Goal: Navigation & Orientation: Find specific page/section

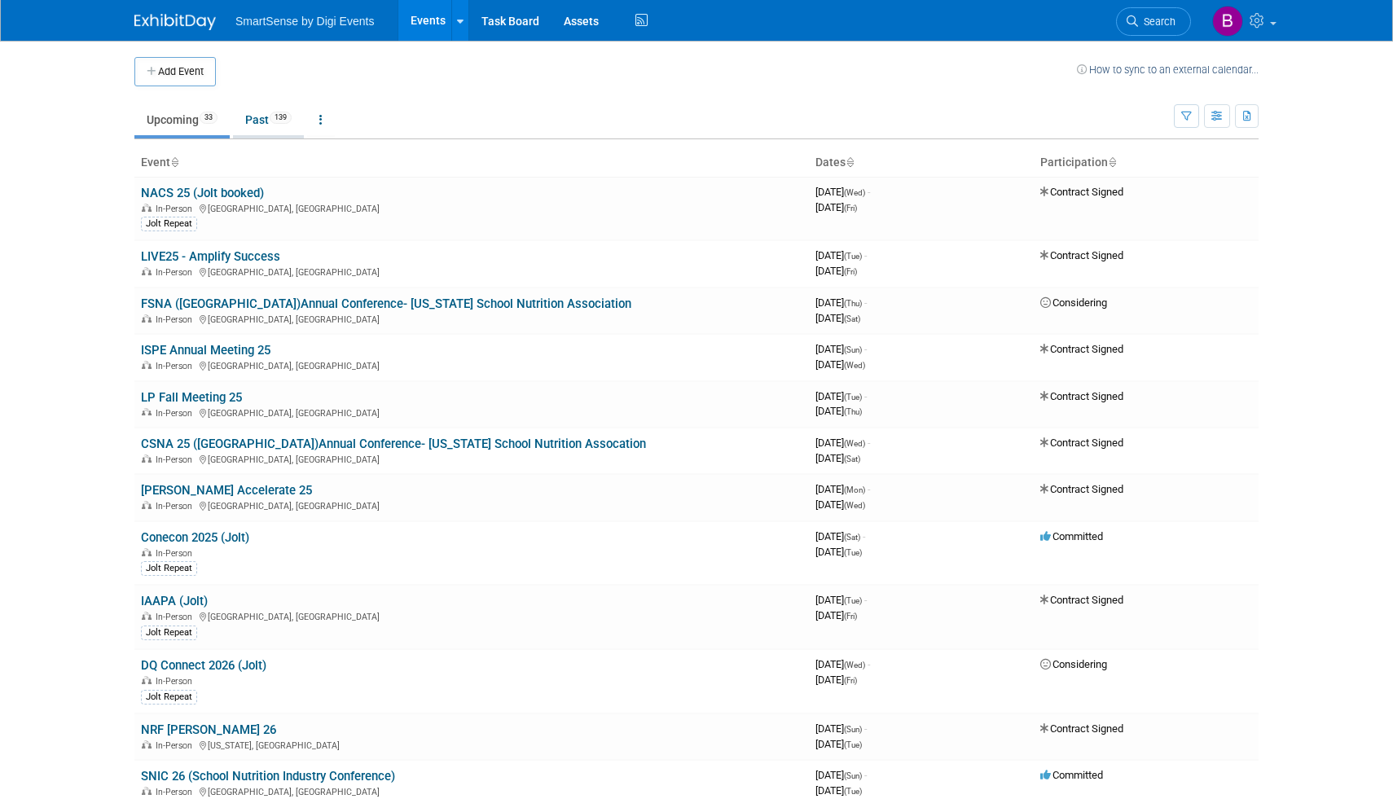
click at [262, 116] on link "Past 139" at bounding box center [268, 119] width 71 height 31
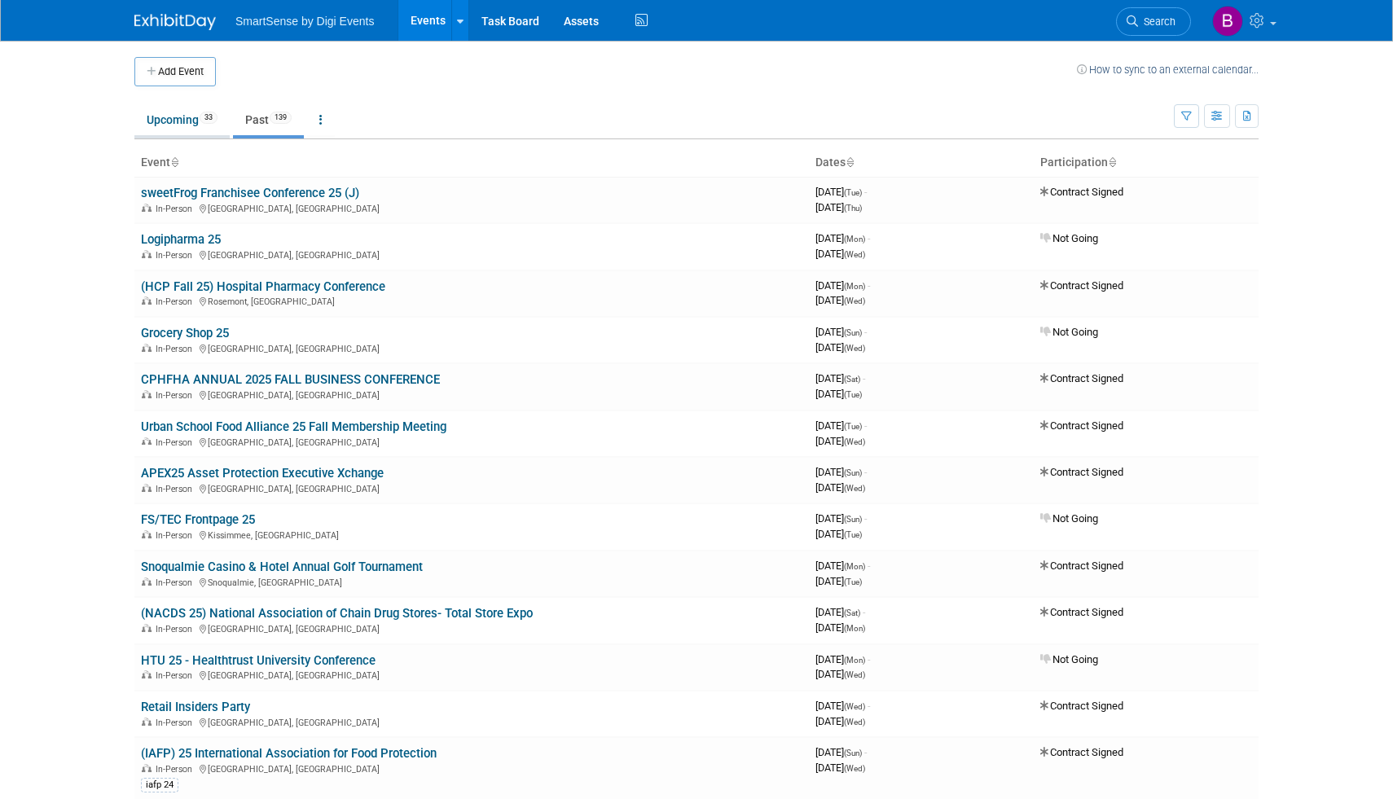
click at [170, 128] on link "Upcoming 33" at bounding box center [181, 119] width 95 height 31
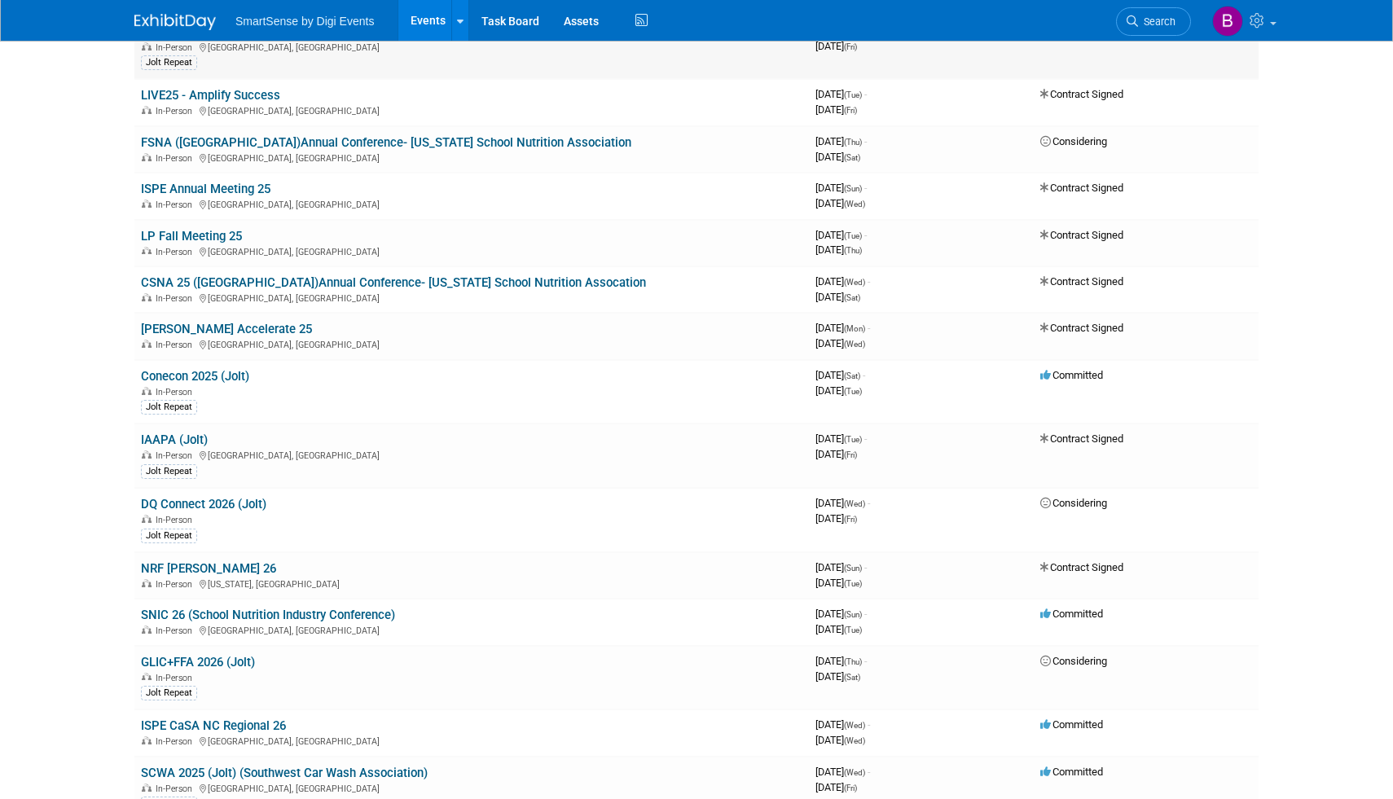
scroll to position [172, 0]
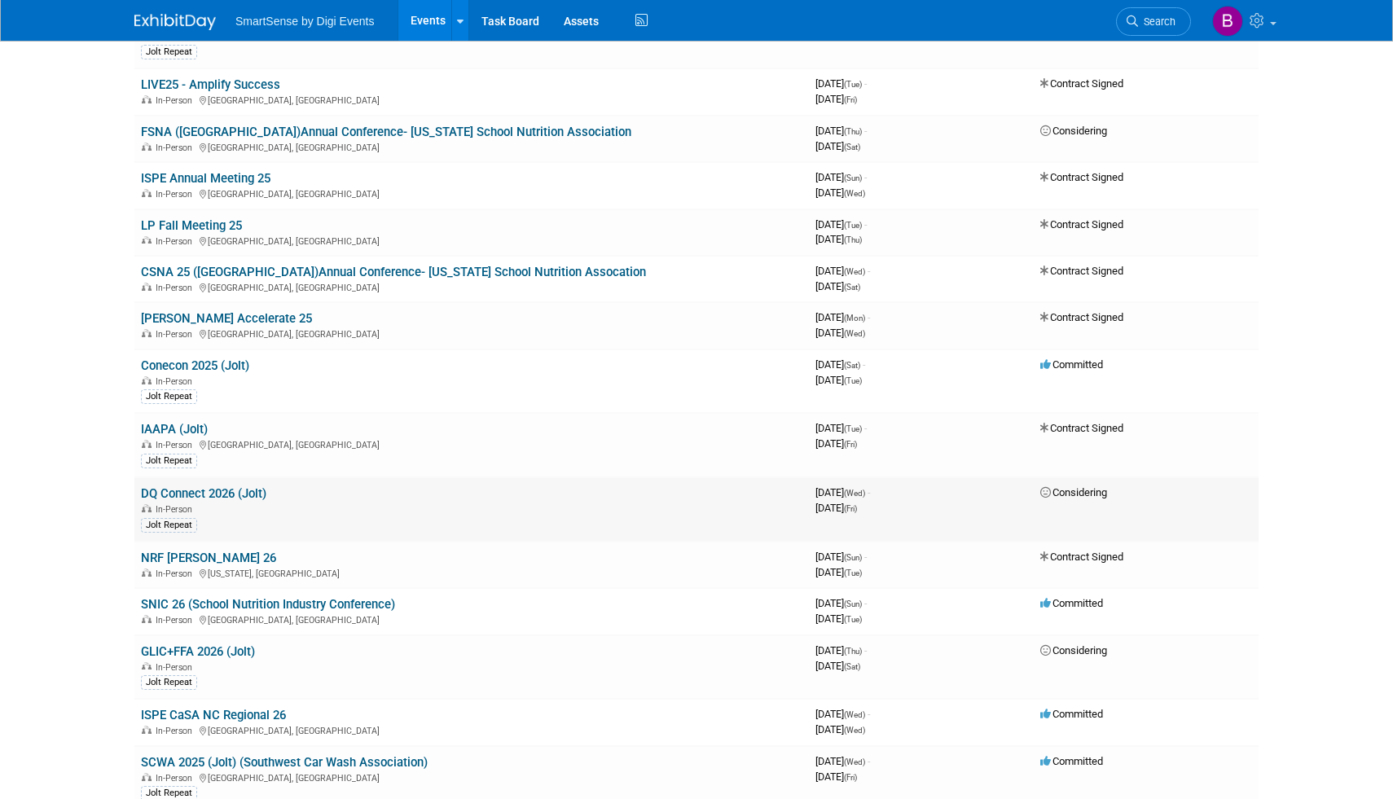
click at [185, 489] on link "DQ Connect 2026 (Jolt)" at bounding box center [203, 493] width 125 height 15
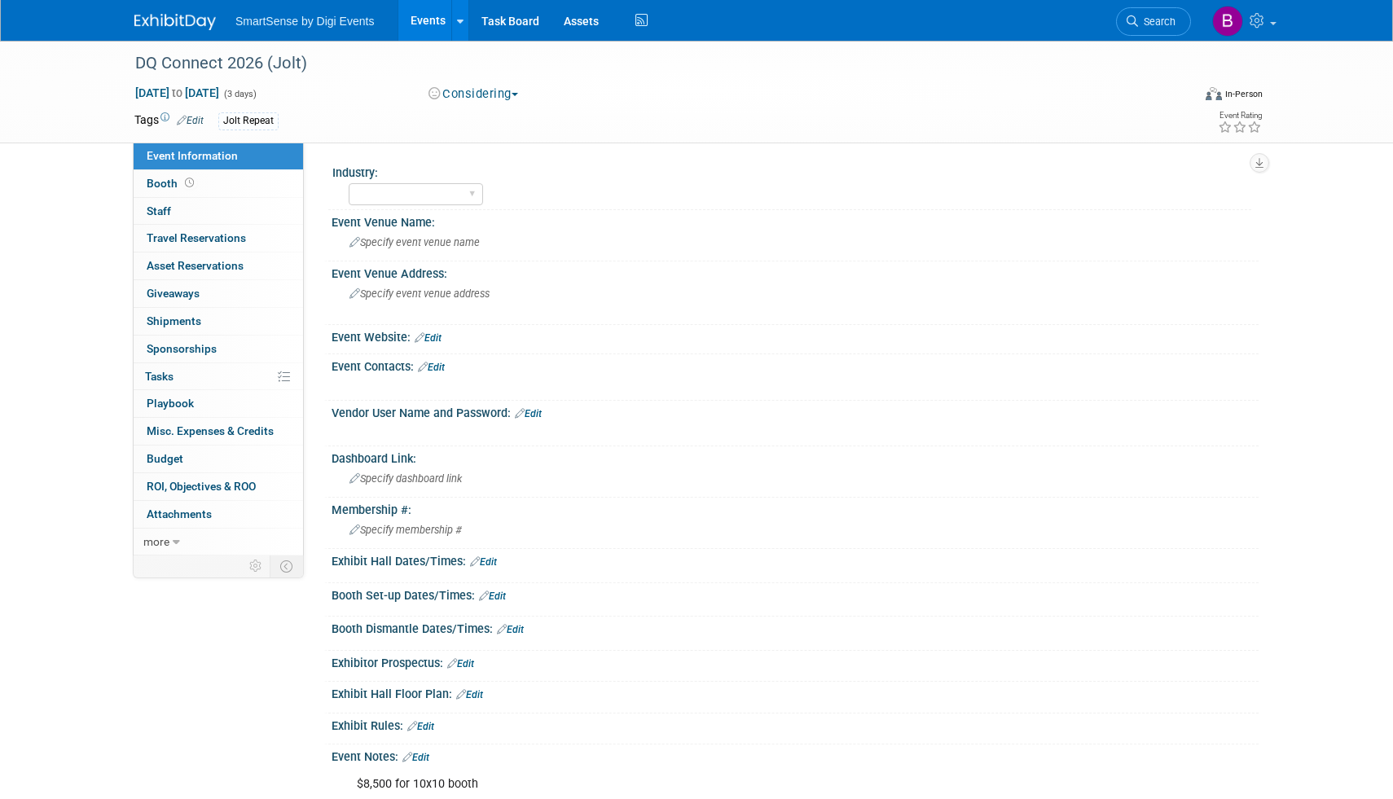
click at [191, 15] on img at bounding box center [174, 22] width 81 height 16
